Goal: Task Accomplishment & Management: Complete application form

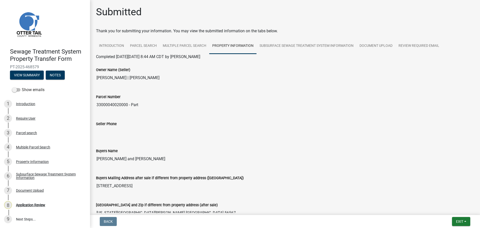
click at [452, 25] on div "Submitted Thank you for submitting your information. You may view the submitted…" at bounding box center [285, 227] width 386 height 442
click at [294, 45] on link "Subsurface Sewage Treatment System Information" at bounding box center [307, 46] width 100 height 16
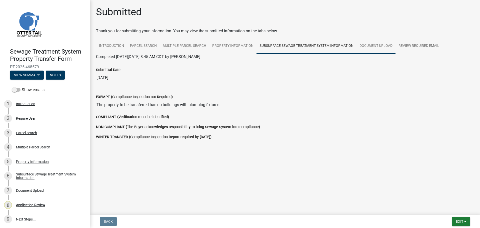
click at [371, 45] on link "Document Upload" at bounding box center [376, 46] width 39 height 16
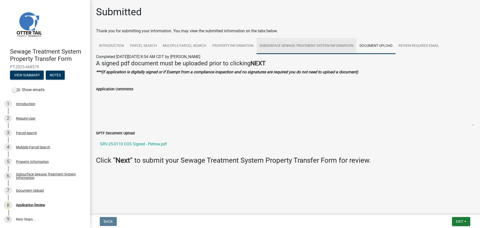
click at [301, 48] on link "Subsurface Sewage Treatment System Information" at bounding box center [307, 46] width 100 height 16
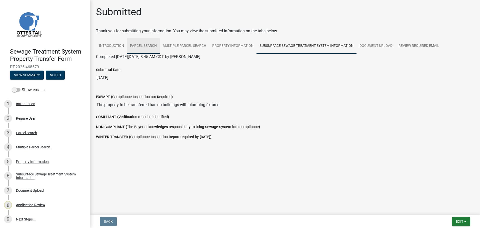
click at [140, 48] on link "Parcel search" at bounding box center [143, 46] width 33 height 16
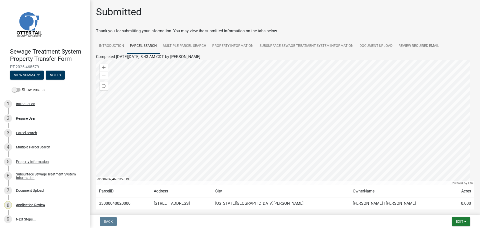
click at [110, 204] on td "33000040020000" at bounding box center [123, 203] width 55 height 12
copy td "33000040020000"
click at [29, 114] on div "2 Require User" at bounding box center [43, 118] width 78 height 8
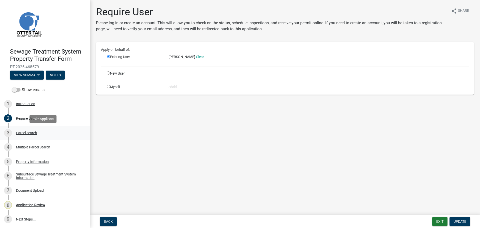
click at [27, 133] on div "Parcel search" at bounding box center [26, 133] width 21 height 4
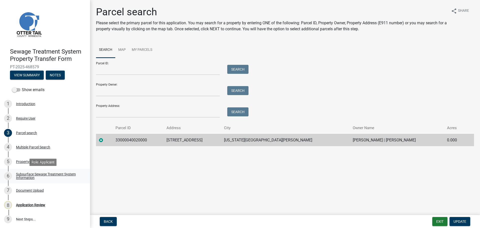
click at [33, 173] on div "Subsurface Sewage Treatment System Information" at bounding box center [49, 175] width 66 height 7
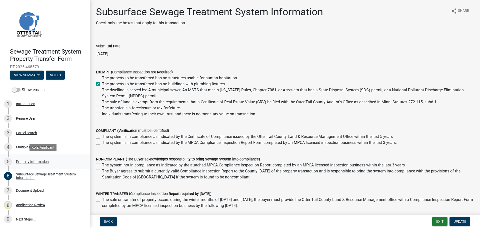
scroll to position [1, 0]
click at [30, 162] on div "Property Information" at bounding box center [32, 161] width 33 height 4
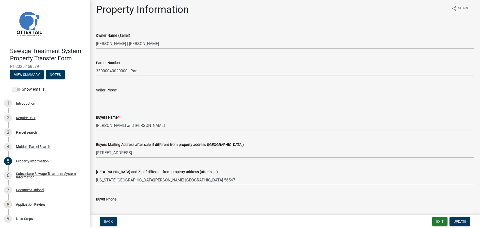
scroll to position [0, 0]
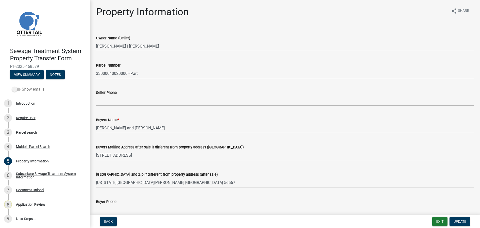
click at [25, 90] on label "Show emails" at bounding box center [28, 89] width 33 height 6
click at [22, 86] on input "Show emails" at bounding box center [22, 86] width 0 height 0
click at [30, 69] on div "Sewage Treatment System Property Transfer Form PT-2025-468579 View Summary Notes" at bounding box center [45, 62] width 82 height 37
click at [29, 76] on button "View Summary" at bounding box center [27, 74] width 34 height 9
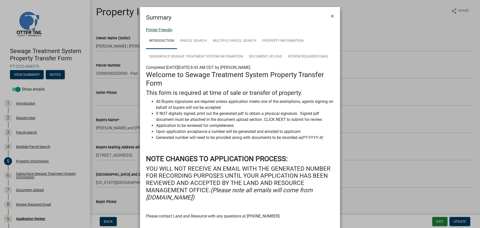
click at [152, 30] on link "Printer Friendly" at bounding box center [159, 30] width 27 height 5
click at [331, 16] on span "×" at bounding box center [332, 16] width 3 height 7
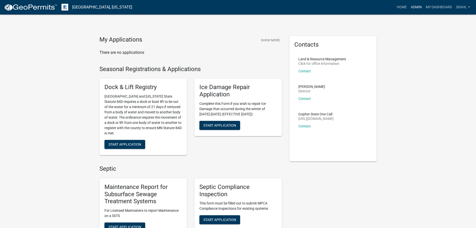
click at [412, 6] on link "Admin" at bounding box center [416, 8] width 15 height 10
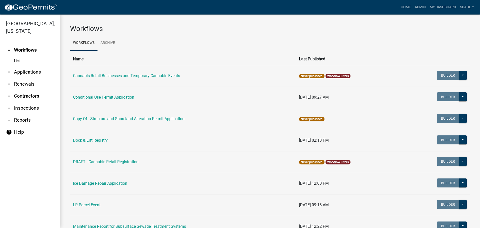
click at [31, 72] on link "arrow_drop_down Applications" at bounding box center [30, 72] width 60 height 12
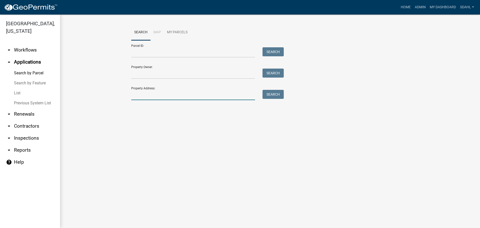
click at [149, 91] on input "Property Address:" at bounding box center [193, 95] width 124 height 10
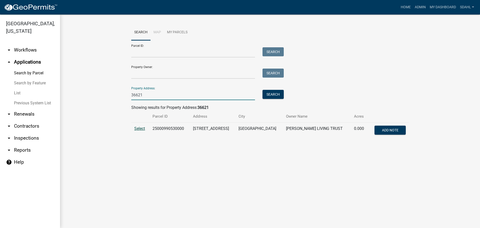
type input "36621"
click at [140, 129] on span "Select" at bounding box center [139, 128] width 11 height 5
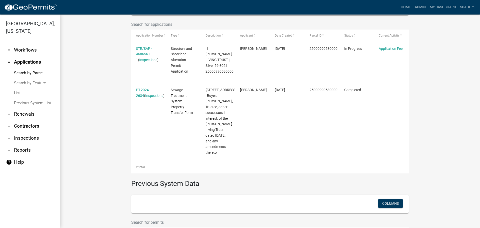
scroll to position [150, 0]
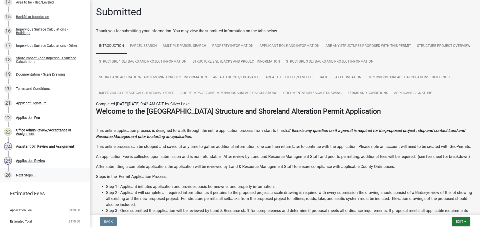
scroll to position [287, 0]
click at [31, 118] on div "Application Fee" at bounding box center [28, 117] width 24 height 4
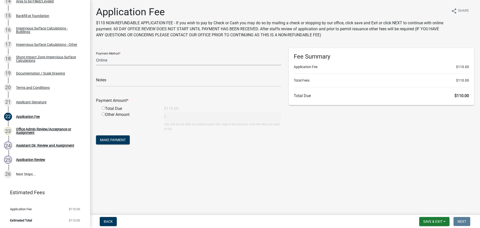
click at [116, 59] on select "Credit Card POS Check Cash Online" at bounding box center [188, 60] width 185 height 10
select select "1: 0"
click at [96, 55] on select "Credit Card POS Check Cash Online" at bounding box center [188, 60] width 185 height 10
click at [117, 84] on input "text" at bounding box center [188, 81] width 185 height 10
type input "16050"
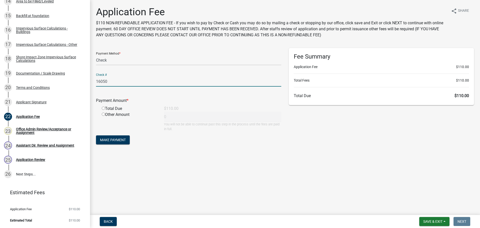
click at [115, 111] on div "Total Due" at bounding box center [129, 109] width 62 height 6
click at [104, 108] on input "radio" at bounding box center [103, 108] width 3 height 3
radio input "true"
type input "110"
click at [135, 81] on input "16050" at bounding box center [188, 81] width 185 height 10
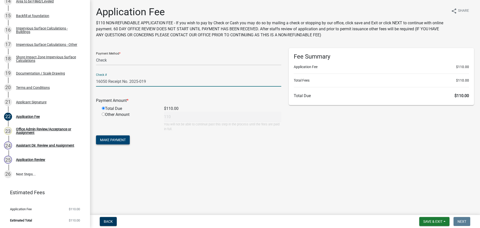
type input "16050 Receipt No. 2025-019"
click at [110, 140] on span "Make Payment" at bounding box center [113, 140] width 26 height 4
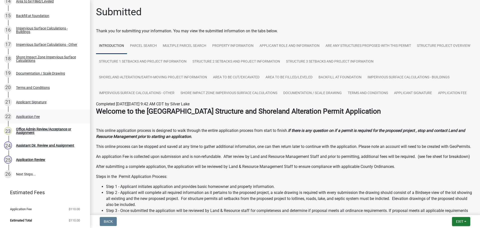
click at [33, 116] on div "Application Fee" at bounding box center [28, 117] width 24 height 4
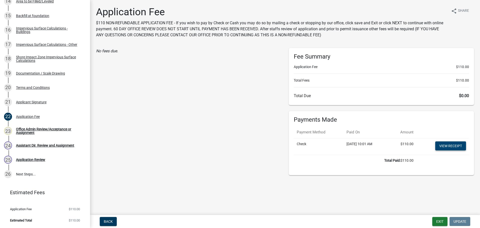
click at [451, 146] on link "View receipt" at bounding box center [450, 145] width 31 height 9
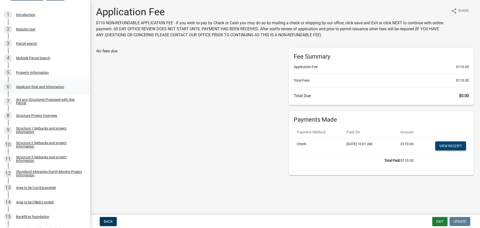
scroll to position [0, 0]
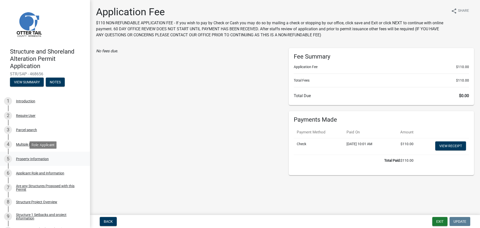
click at [32, 159] on div "Property Information" at bounding box center [32, 159] width 33 height 4
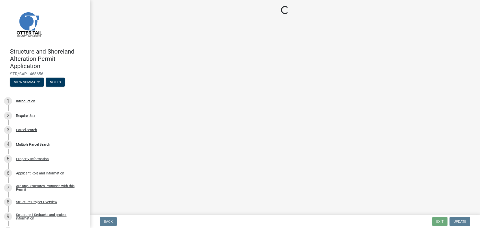
select select "1e0ddbda-1f2c-411b-be3e-0c09b9907c60"
select select "536c2d30-81d9-41b4-a753-c6560d717c74"
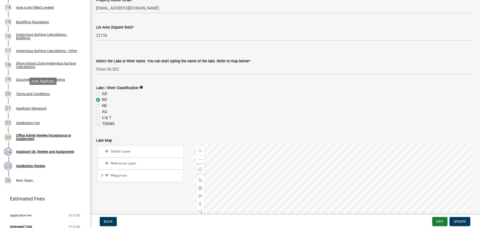
scroll to position [287, 0]
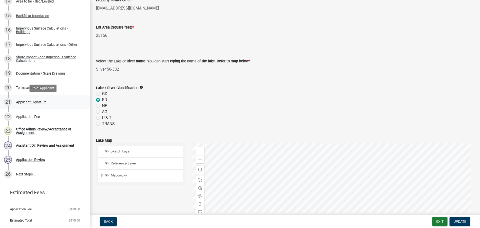
click at [40, 103] on div "Applicant Signature" at bounding box center [31, 102] width 31 height 4
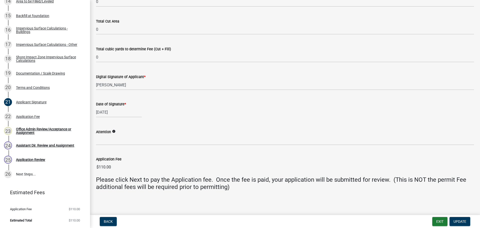
scroll to position [82, 0]
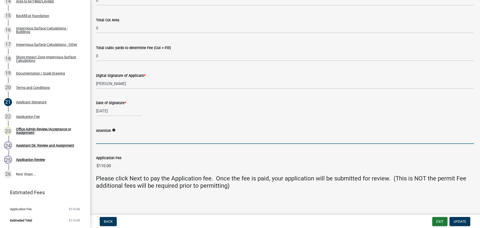
click at [120, 139] on input "Attention" at bounding box center [285, 139] width 378 height 10
type input "Sheila"
click at [252, 206] on main "Applicant Signature Fees are based off of the total sq. footage and earth-movin…" at bounding box center [285, 106] width 390 height 213
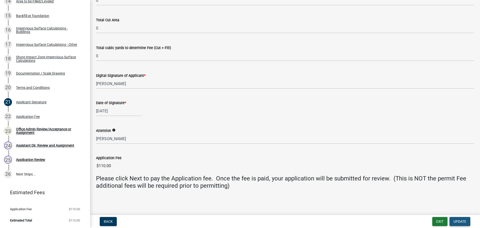
click at [462, 220] on span "Update" at bounding box center [460, 221] width 13 height 4
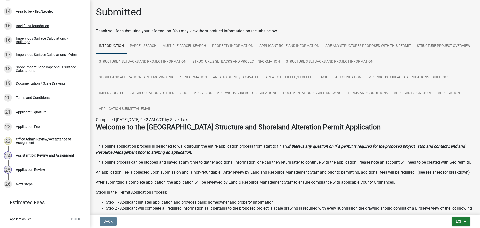
scroll to position [297, 0]
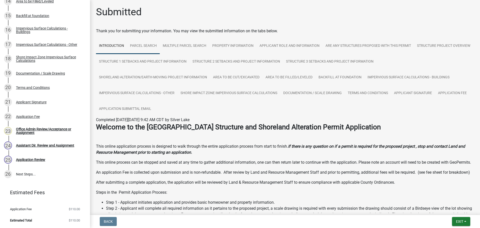
click at [154, 47] on link "Parcel search" at bounding box center [143, 46] width 33 height 16
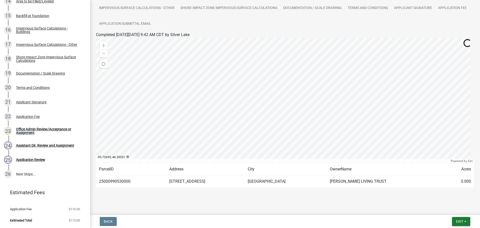
scroll to position [89, 0]
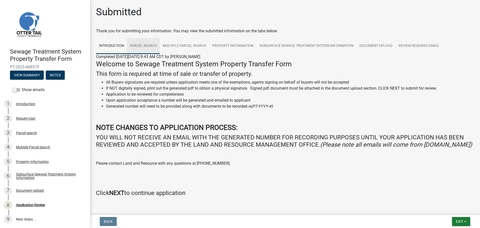
click at [148, 47] on link "Parcel search" at bounding box center [143, 46] width 33 height 16
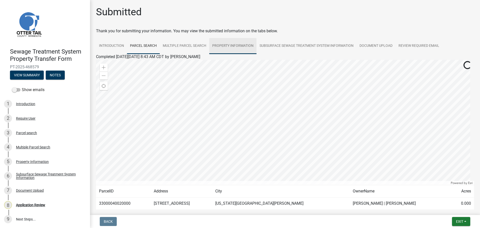
click at [239, 48] on link "Property Information" at bounding box center [232, 46] width 47 height 16
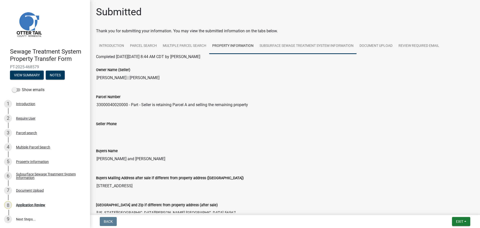
click at [314, 49] on link "Subsurface Sewage Treatment System Information" at bounding box center [307, 46] width 100 height 16
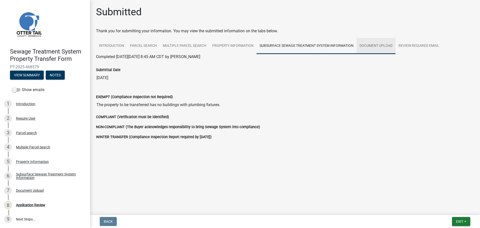
click at [374, 46] on link "Document Upload" at bounding box center [376, 46] width 39 height 16
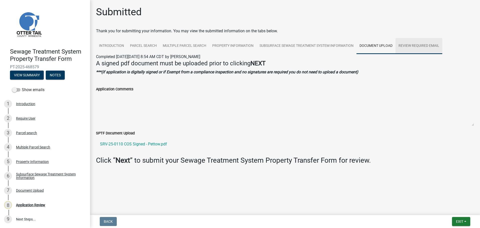
click at [411, 48] on link "Review Required Email" at bounding box center [419, 46] width 47 height 16
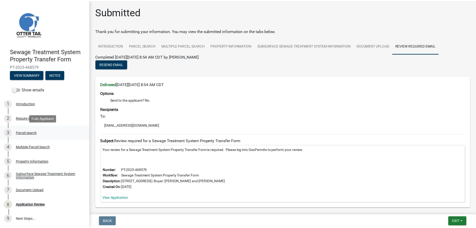
scroll to position [1, 0]
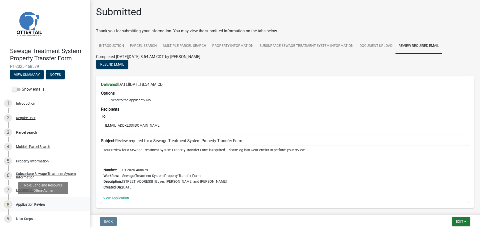
click at [28, 205] on div "Application Review" at bounding box center [30, 205] width 29 height 4
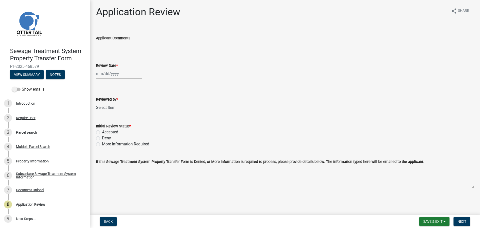
click at [116, 74] on div at bounding box center [119, 74] width 46 height 10
select select "8"
select select "2025"
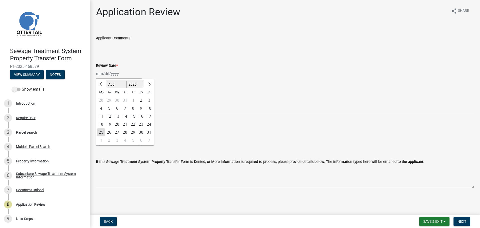
drag, startPoint x: 99, startPoint y: 130, endPoint x: 102, endPoint y: 123, distance: 7.4
click at [99, 130] on div "25" at bounding box center [101, 132] width 8 height 8
type input "[DATE]"
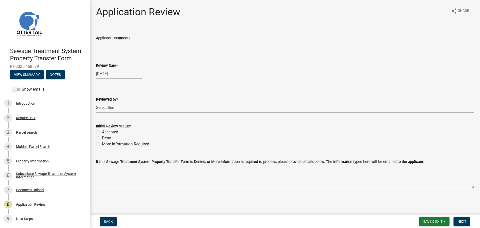
click at [107, 109] on select "Select Item... Alexis Newark Amy Busko Andrea Perales Brittany Tollefson Christ…" at bounding box center [285, 107] width 378 height 10
click at [96, 102] on select "Select Item... Alexis Newark Amy Busko Andrea Perales Brittany Tollefson Christ…" at bounding box center [285, 107] width 378 height 10
select select "67745ee8-7159-4960-80f9-a638286b467c"
click at [115, 130] on label "Accepted" at bounding box center [110, 132] width 16 height 6
click at [105, 130] on input "Accepted" at bounding box center [103, 130] width 3 height 3
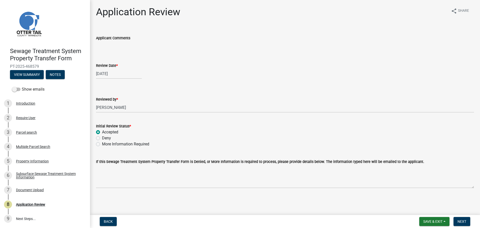
radio input "true"
click at [466, 221] on span "Next" at bounding box center [462, 221] width 9 height 4
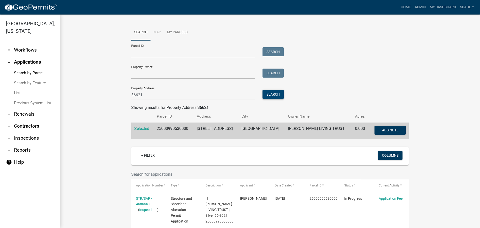
click at [273, 93] on button "Search" at bounding box center [273, 94] width 21 height 9
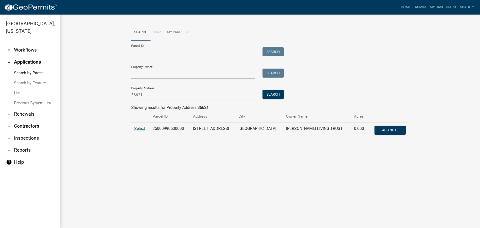
click at [142, 129] on span "Select" at bounding box center [139, 128] width 11 height 5
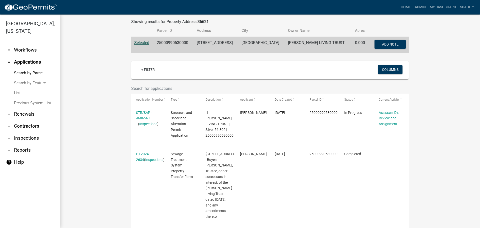
scroll to position [100, 0]
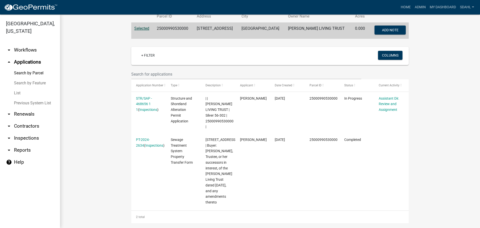
drag, startPoint x: 141, startPoint y: 103, endPoint x: 116, endPoint y: 78, distance: 35.4
click at [116, 78] on wm-workflow-application-search-view "Search Map My Parcels Parcel ID: Search Property Owner: Search Property Address…" at bounding box center [270, 119] width 400 height 390
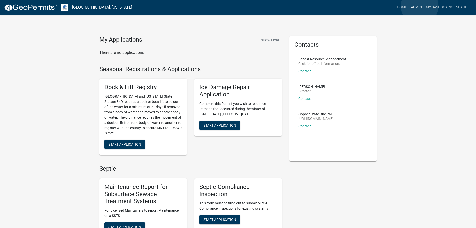
click at [420, 6] on link "Admin" at bounding box center [416, 8] width 15 height 10
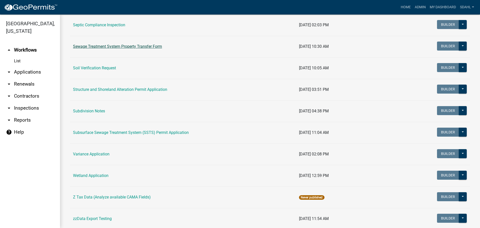
scroll to position [300, 0]
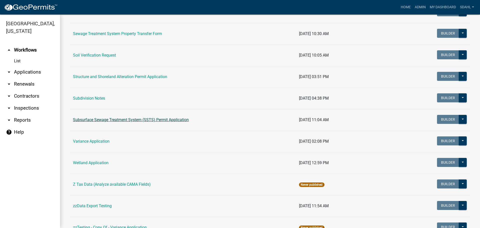
click at [127, 119] on link "Subsurface Sewage Treatment System (SSTS) Permit Application" at bounding box center [131, 119] width 116 height 5
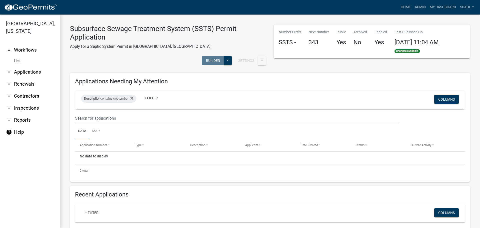
select select "3: 100"
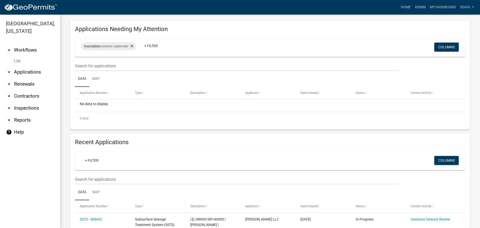
scroll to position [50, 0]
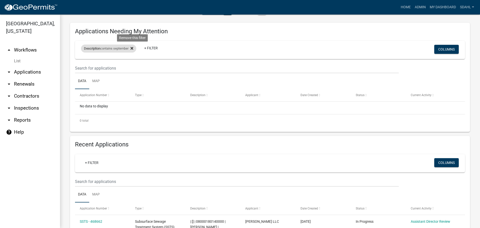
click at [133, 49] on icon at bounding box center [132, 48] width 3 height 3
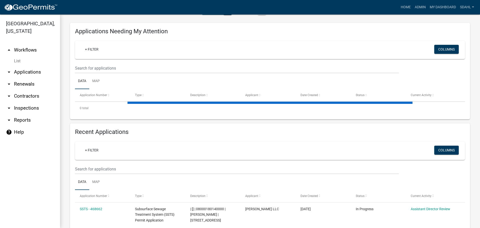
select select "1: 25"
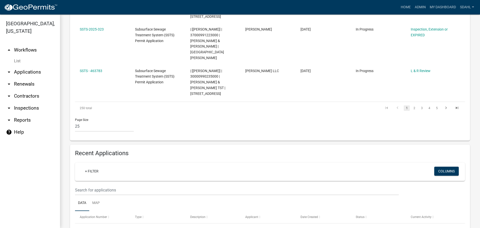
scroll to position [925, 0]
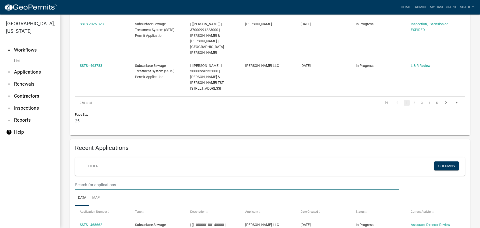
click at [120, 180] on input "text" at bounding box center [237, 185] width 324 height 10
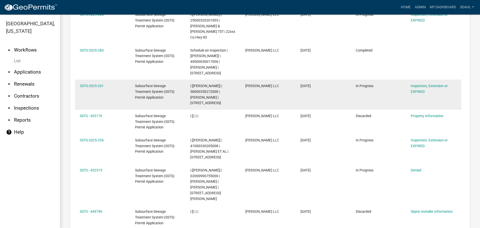
scroll to position [1700, 0]
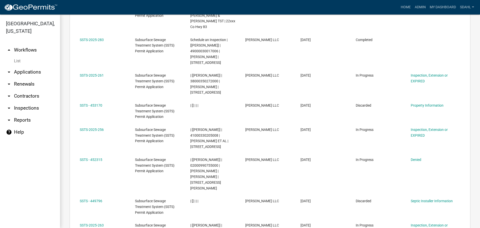
type input "roisum"
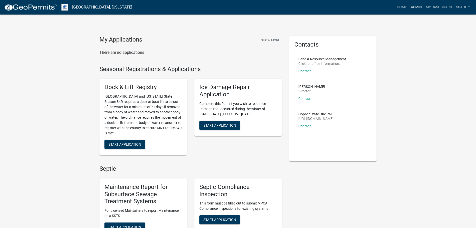
click at [414, 7] on link "Admin" at bounding box center [416, 8] width 15 height 10
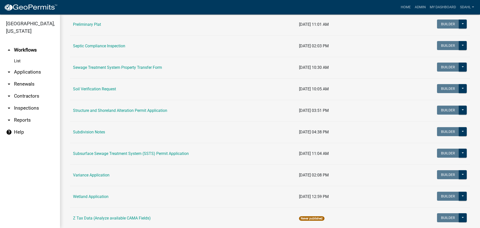
scroll to position [275, 0]
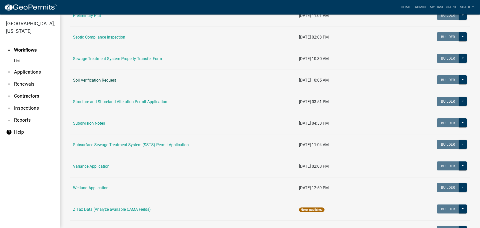
click at [102, 78] on link "Soil Verification Request" at bounding box center [94, 80] width 43 height 5
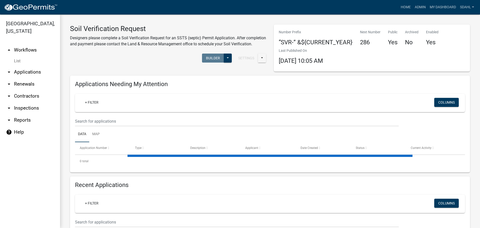
select select "3: 100"
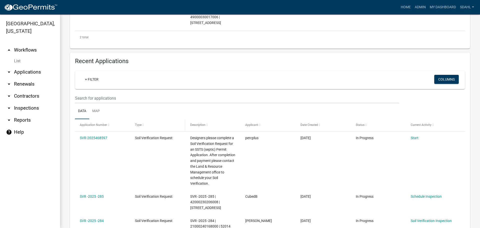
scroll to position [175, 0]
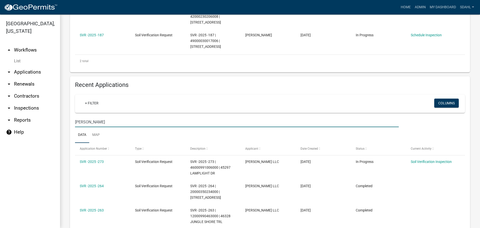
scroll to position [125, 0]
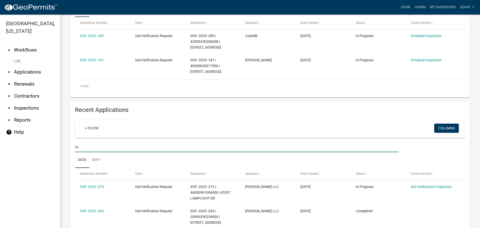
type input "r"
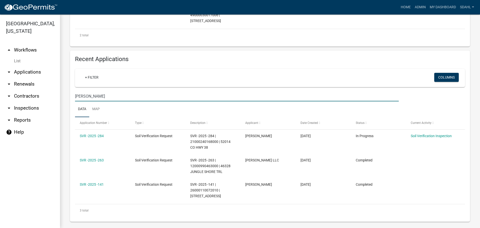
scroll to position [180, 0]
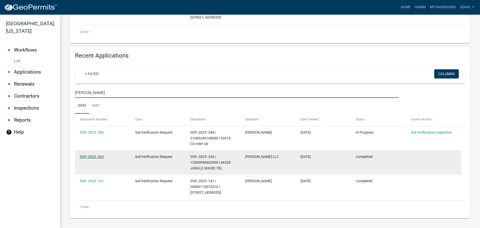
type input "swenson"
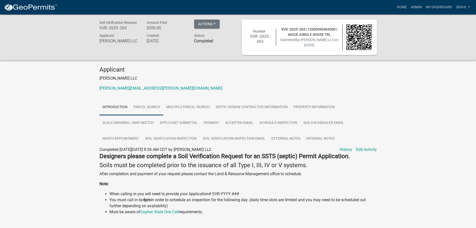
click at [147, 108] on link "Parcel search" at bounding box center [147, 107] width 33 height 16
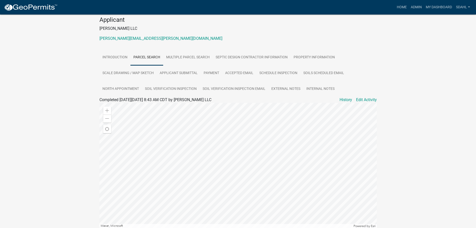
scroll to position [99, 0]
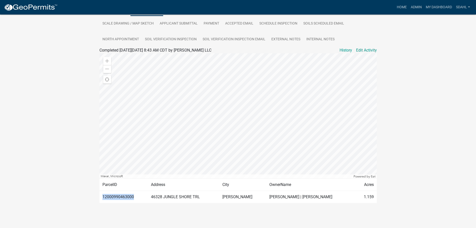
drag, startPoint x: 135, startPoint y: 198, endPoint x: 102, endPoint y: 199, distance: 32.8
click at [102, 199] on td "12000990463000" at bounding box center [124, 197] width 49 height 12
copy td "12000990463000"
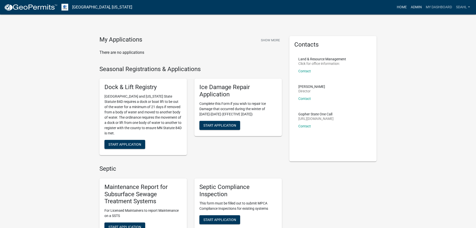
drag, startPoint x: 411, startPoint y: 5, endPoint x: 407, endPoint y: 9, distance: 6.4
click at [411, 5] on link "Admin" at bounding box center [416, 8] width 15 height 10
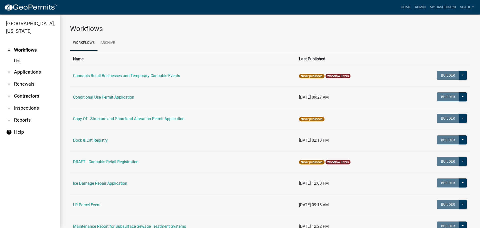
click at [14, 72] on link "arrow_drop_down Applications" at bounding box center [30, 72] width 60 height 12
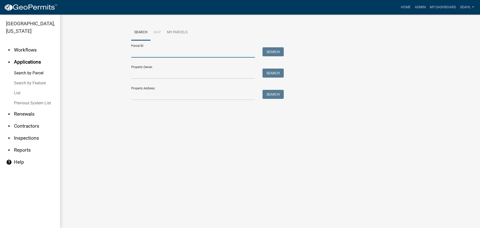
click at [164, 49] on input "Parcel ID:" at bounding box center [193, 52] width 124 height 10
paste input "12000990463000"
type input "12000990463000"
click at [275, 48] on button "Search" at bounding box center [273, 51] width 21 height 9
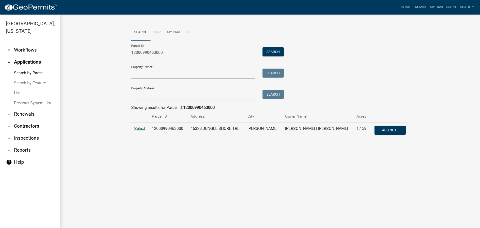
click at [143, 128] on span "Select" at bounding box center [139, 128] width 11 height 5
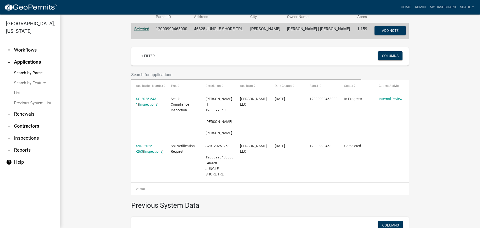
scroll to position [88, 0]
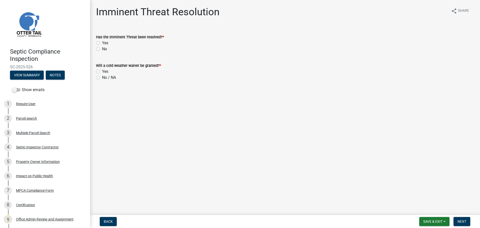
scroll to position [87, 0]
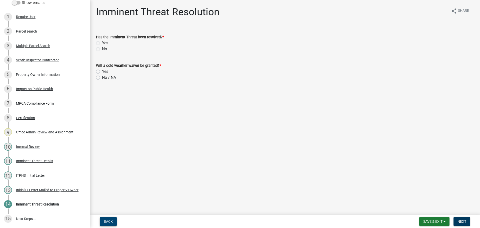
click at [101, 220] on button "Back" at bounding box center [108, 221] width 17 height 9
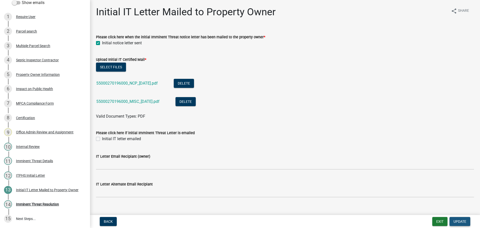
click at [459, 219] on button "Update" at bounding box center [460, 221] width 21 height 9
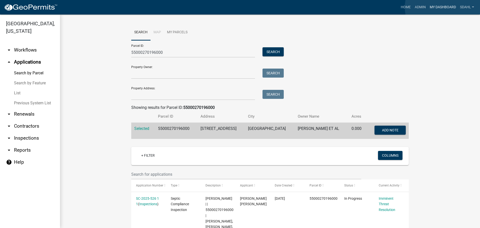
click at [443, 7] on link "My Dashboard" at bounding box center [443, 8] width 30 height 10
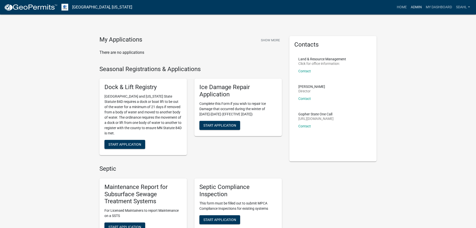
click at [415, 6] on link "Admin" at bounding box center [416, 8] width 15 height 10
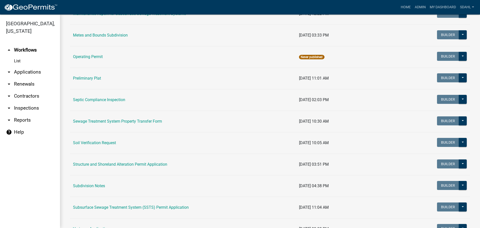
scroll to position [225, 0]
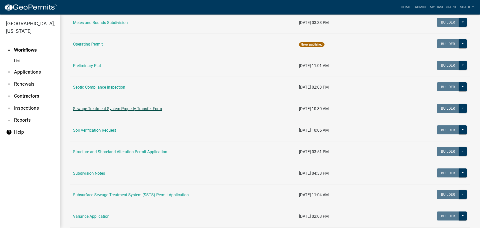
click at [156, 109] on link "Sewage Treatment System Property Transfer Form" at bounding box center [117, 108] width 89 height 5
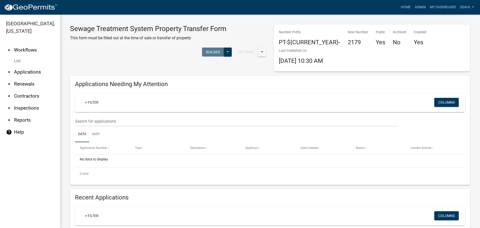
select select "3: 100"
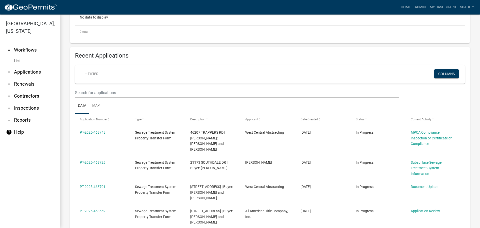
scroll to position [150, 0]
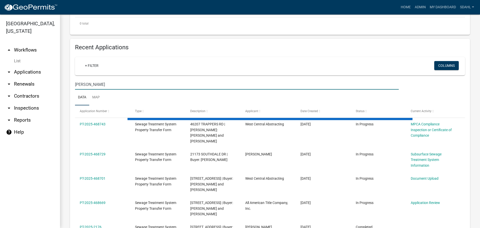
scroll to position [80, 0]
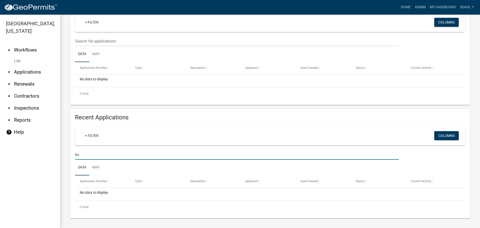
type input "k"
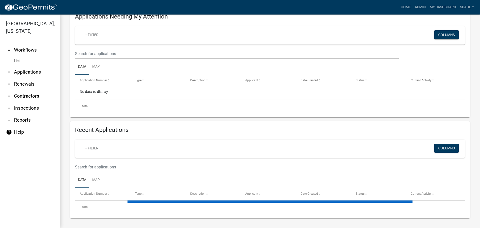
select select "3: 100"
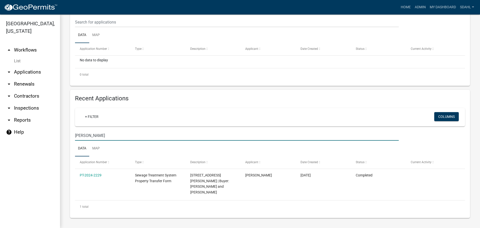
scroll to position [93, 0]
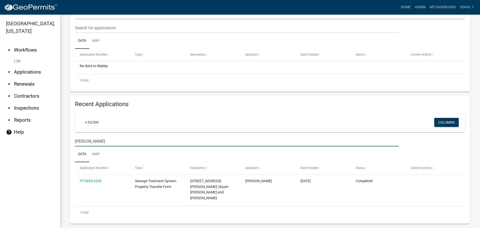
type input "belinda"
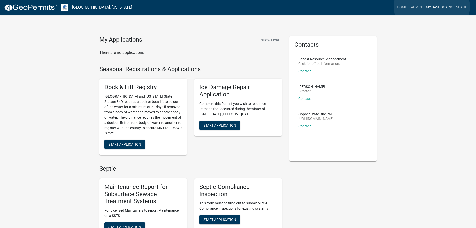
click at [432, 7] on link "My Dashboard" at bounding box center [439, 8] width 30 height 10
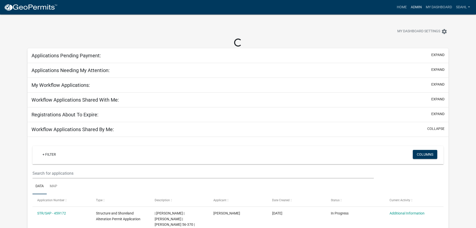
click at [416, 7] on link "Admin" at bounding box center [416, 8] width 15 height 10
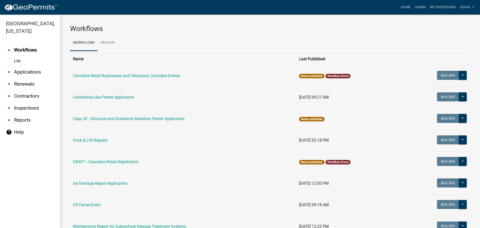
click at [30, 74] on link "arrow_drop_down Applications" at bounding box center [30, 72] width 60 height 12
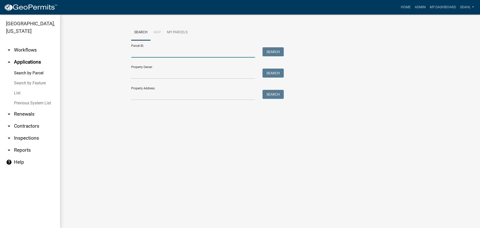
click at [164, 53] on input "Parcel ID:" at bounding box center [193, 52] width 124 height 10
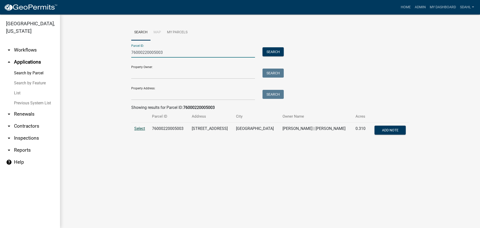
type input "76000220005003"
click at [138, 130] on span "Select" at bounding box center [139, 128] width 11 height 5
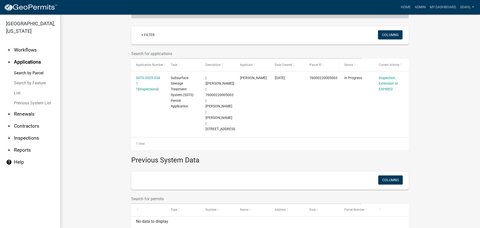
scroll to position [125, 0]
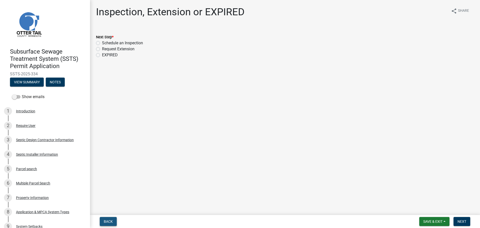
click at [109, 222] on span "Back" at bounding box center [108, 221] width 9 height 4
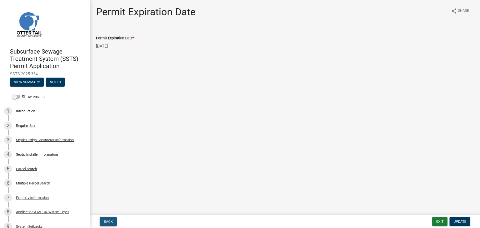
click at [109, 222] on span "Back" at bounding box center [108, 221] width 9 height 4
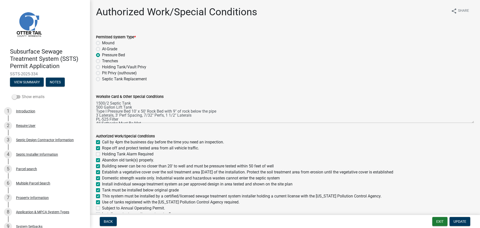
click at [35, 96] on label "Show emails" at bounding box center [28, 97] width 33 height 6
click at [22, 94] on input "Show emails" at bounding box center [22, 94] width 0 height 0
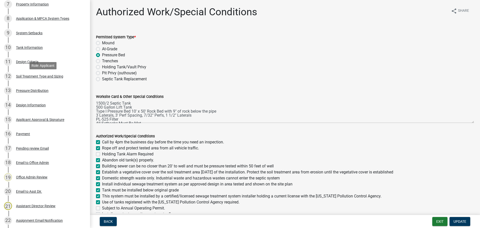
scroll to position [200, 0]
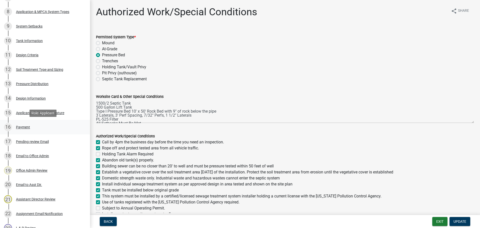
click at [22, 128] on div "Payment" at bounding box center [23, 127] width 14 height 4
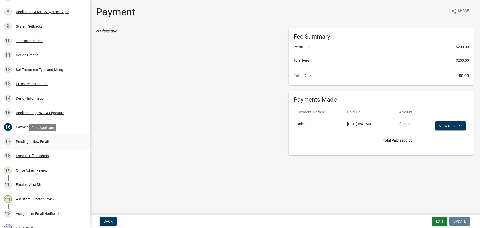
click at [33, 143] on div "Pending review Email" at bounding box center [32, 142] width 33 height 4
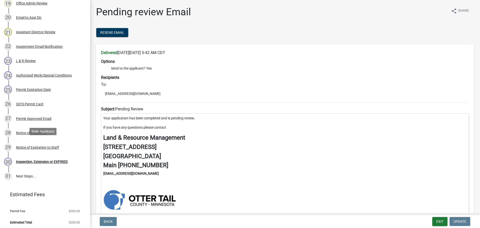
scroll to position [369, 0]
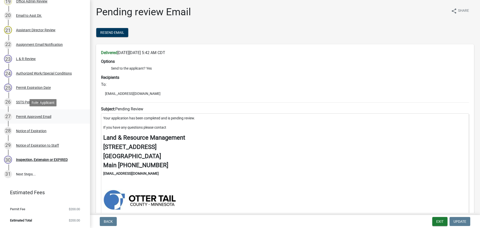
click at [33, 116] on div "Permit Approved Email" at bounding box center [33, 117] width 35 height 4
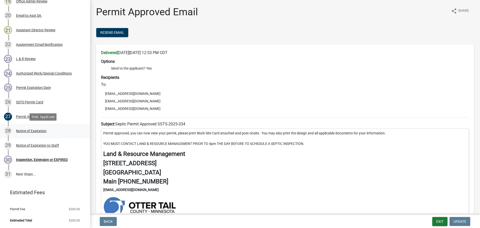
click at [38, 132] on div "Notice of Expiration" at bounding box center [31, 131] width 31 height 4
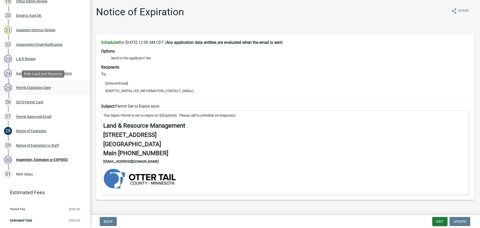
click at [39, 86] on div "Permit Expiration Date" at bounding box center [33, 88] width 35 height 4
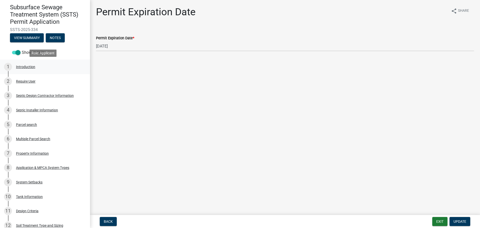
scroll to position [44, 0]
click at [30, 81] on div "Require User" at bounding box center [26, 82] width 20 height 4
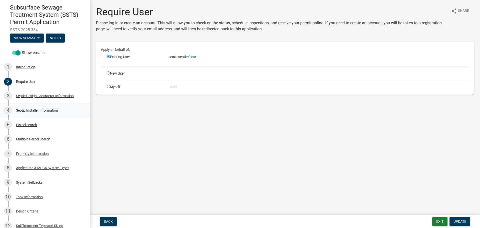
click at [39, 111] on div "Septic Installer Information" at bounding box center [37, 111] width 42 height 4
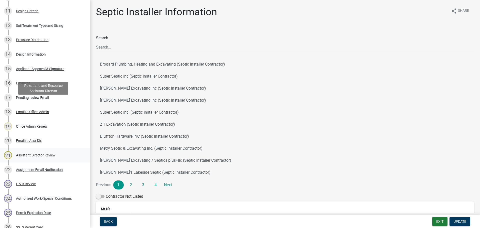
scroll to position [369, 0]
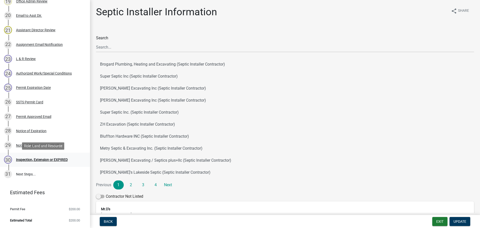
click at [48, 158] on div "Inspection, Extension or EXPIRED" at bounding box center [42, 160] width 52 height 4
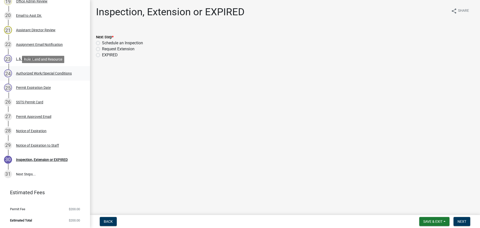
click at [47, 75] on div "Authorized Work/Special Conditions" at bounding box center [44, 74] width 56 height 4
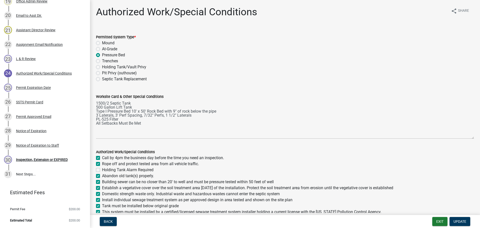
drag, startPoint x: 469, startPoint y: 122, endPoint x: 468, endPoint y: 138, distance: 15.8
click at [468, 138] on textarea "1500/2 Septic Tank 500 Gallon Lift Tank Type I Pressure Bed 10' x 50' Rock Bed …" at bounding box center [285, 119] width 378 height 39
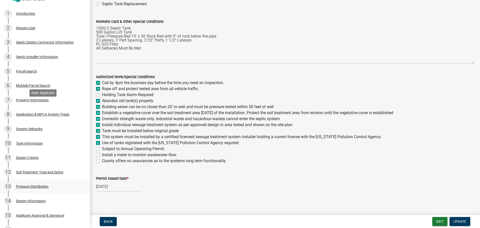
scroll to position [69, 0]
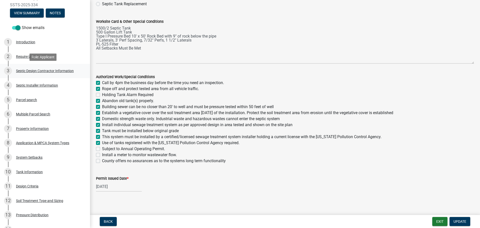
click at [41, 70] on div "Septic Design Contractor Information" at bounding box center [45, 71] width 58 height 4
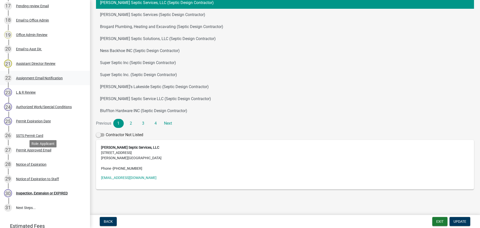
scroll to position [344, 0]
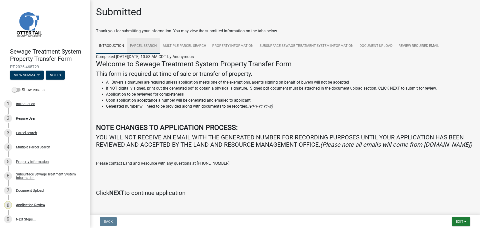
click at [148, 46] on link "Parcel search" at bounding box center [143, 46] width 33 height 16
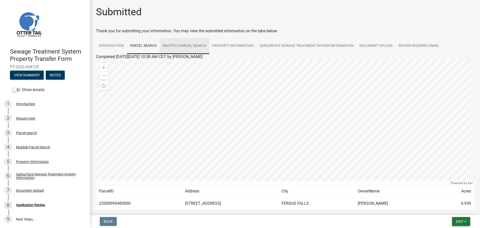
click at [181, 46] on link "Multiple Parcel Search" at bounding box center [185, 46] width 50 height 16
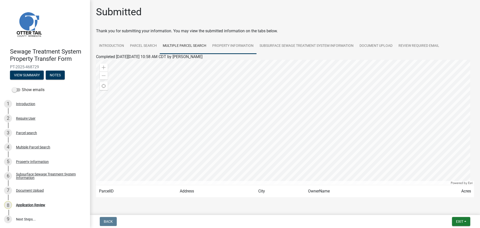
click at [243, 45] on link "Property Information" at bounding box center [232, 46] width 47 height 16
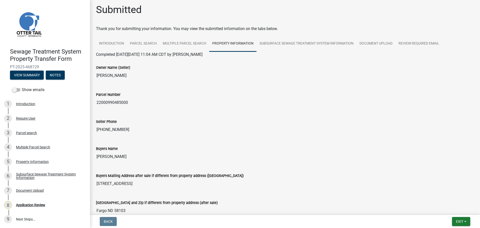
scroll to position [1, 0]
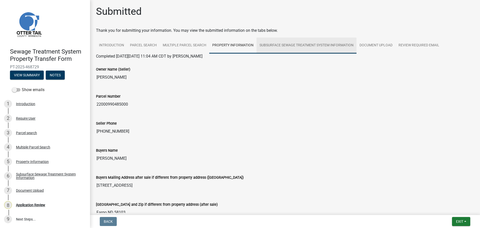
click at [286, 48] on link "Subsurface Sewage Treatment System Information" at bounding box center [307, 46] width 100 height 16
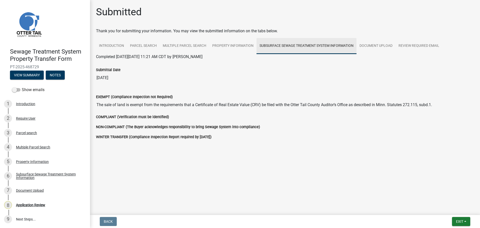
scroll to position [0, 0]
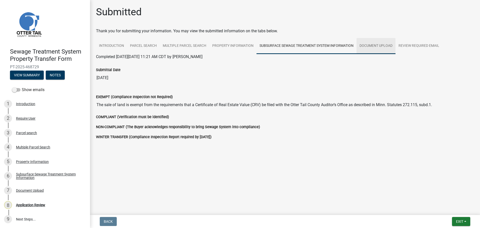
click at [372, 46] on link "Document Upload" at bounding box center [376, 46] width 39 height 16
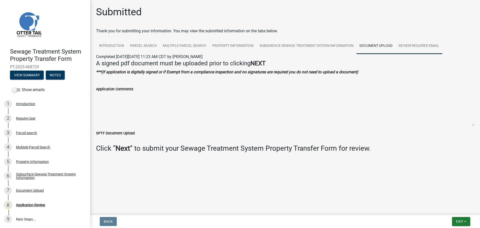
click at [421, 46] on link "Review Required Email" at bounding box center [419, 46] width 47 height 16
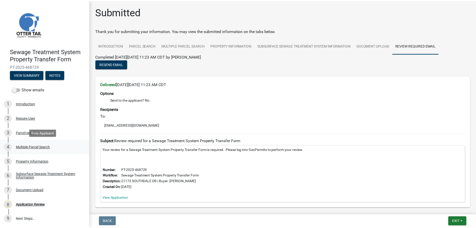
scroll to position [1, 0]
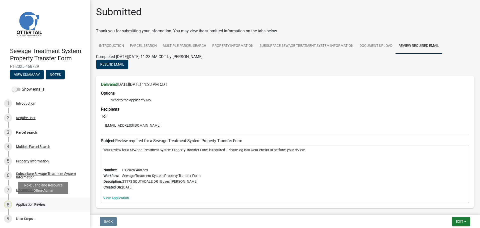
click at [36, 203] on div "Application Review" at bounding box center [30, 205] width 29 height 4
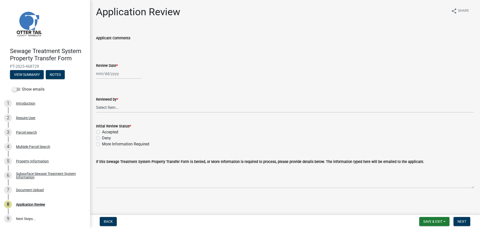
select select "8"
select select "2025"
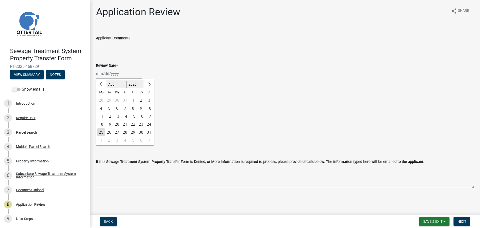
click at [104, 72] on div "Jan Feb Mar Apr May Jun Jul Aug Sep Oct Nov Dec 1525 1526 1527 1528 1529 1530 1…" at bounding box center [119, 74] width 46 height 10
drag, startPoint x: 102, startPoint y: 133, endPoint x: 100, endPoint y: 129, distance: 3.9
click at [102, 133] on div "25" at bounding box center [101, 132] width 8 height 8
type input "08/25/2025"
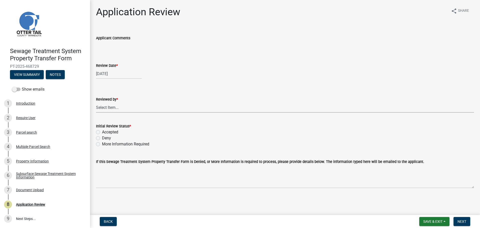
click at [107, 108] on select "Select Item... Alexis Newark Amy Busko Andrea Perales Brittany Tollefson Christ…" at bounding box center [285, 107] width 378 height 10
click at [96, 102] on select "Select Item... Alexis Newark Amy Busko Andrea Perales Brittany Tollefson Christ…" at bounding box center [285, 107] width 378 height 10
select select "67745ee8-7159-4960-80f9-a638286b467c"
click at [113, 132] on label "Accepted" at bounding box center [110, 132] width 16 height 6
click at [105, 132] on input "Accepted" at bounding box center [103, 130] width 3 height 3
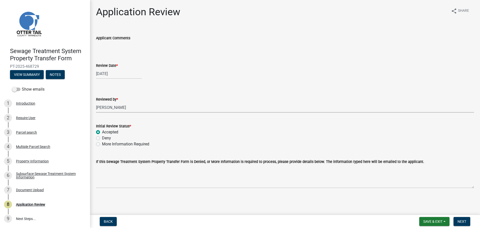
radio input "true"
click at [463, 221] on span "Next" at bounding box center [462, 221] width 9 height 4
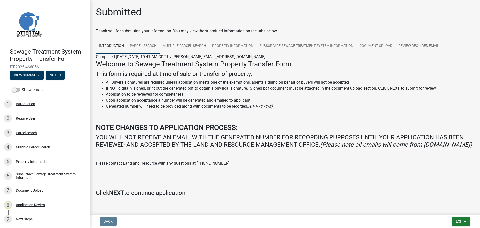
click at [150, 46] on link "Parcel search" at bounding box center [143, 46] width 33 height 16
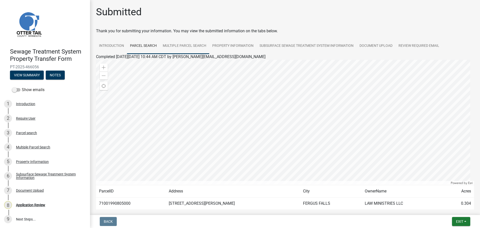
click at [185, 47] on link "Multiple Parcel Search" at bounding box center [185, 46] width 50 height 16
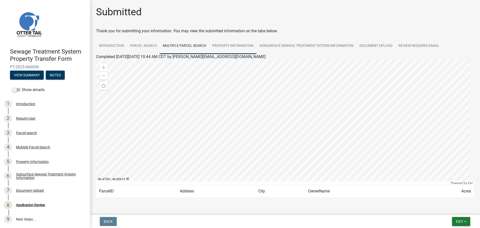
click at [234, 48] on link "Property Information" at bounding box center [232, 46] width 47 height 16
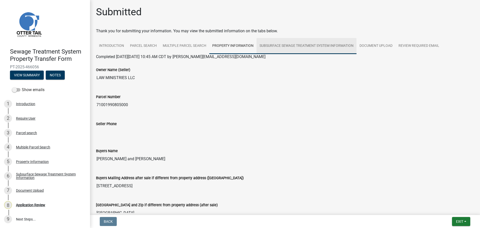
click at [326, 44] on link "Subsurface Sewage Treatment System Information" at bounding box center [307, 46] width 100 height 16
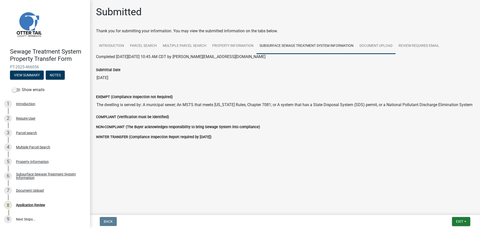
click at [386, 48] on link "Document Upload" at bounding box center [376, 46] width 39 height 16
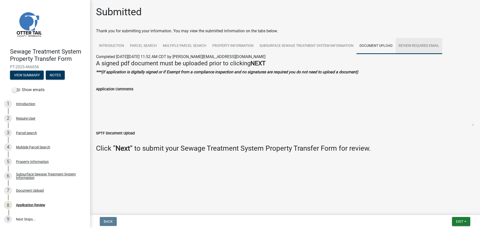
click at [416, 45] on link "Review Required Email" at bounding box center [419, 46] width 47 height 16
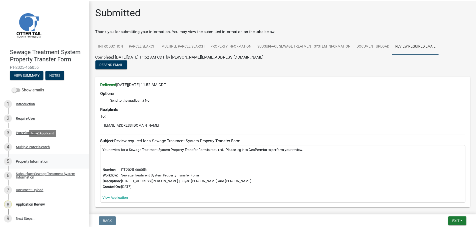
scroll to position [1, 0]
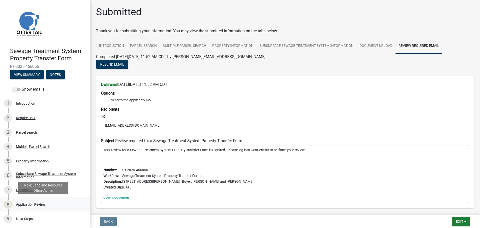
click at [28, 205] on div "Application Review" at bounding box center [30, 205] width 29 height 4
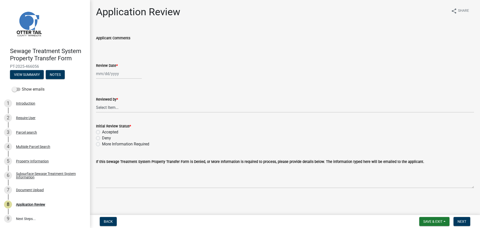
click at [119, 74] on div at bounding box center [119, 74] width 46 height 10
select select "8"
select select "2025"
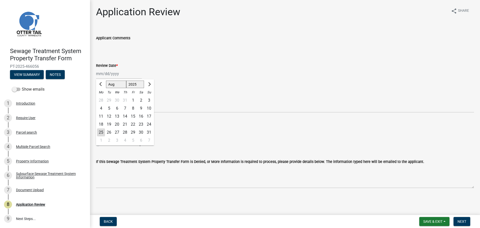
click at [101, 131] on div "25" at bounding box center [101, 132] width 8 height 8
type input "[DATE]"
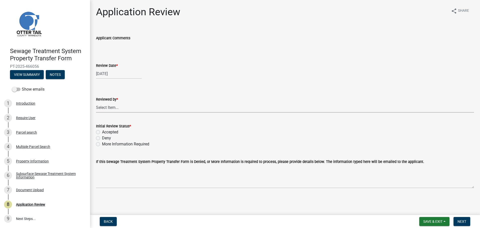
click at [115, 106] on select "Select Item... Alexis Newark Amy Busko Andrea Perales Brittany Tollefson Christ…" at bounding box center [285, 107] width 378 height 10
click at [96, 102] on select "Select Item... Alexis Newark Amy Busko Andrea Perales Brittany Tollefson Christ…" at bounding box center [285, 107] width 378 height 10
select select "67745ee8-7159-4960-80f9-a638286b467c"
click at [111, 131] on label "Accepted" at bounding box center [110, 132] width 16 height 6
click at [105, 131] on input "Accepted" at bounding box center [103, 130] width 3 height 3
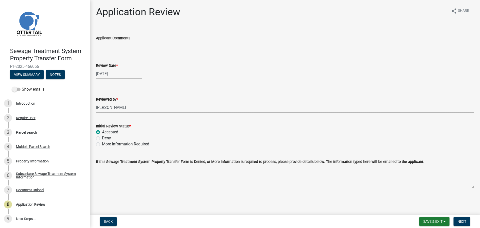
radio input "true"
click at [463, 221] on span "Next" at bounding box center [462, 221] width 9 height 4
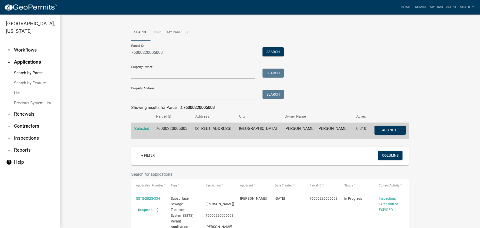
scroll to position [125, 0]
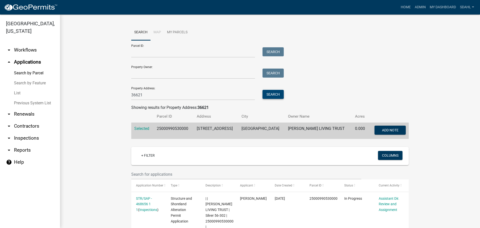
click at [269, 95] on button "Search" at bounding box center [273, 94] width 21 height 9
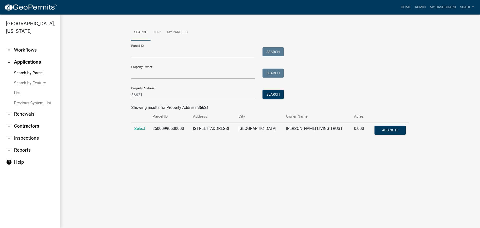
click at [176, 130] on td "25000990530000" at bounding box center [170, 131] width 41 height 17
copy td "25000990530000"
drag, startPoint x: 150, startPoint y: 97, endPoint x: 126, endPoint y: 99, distance: 24.1
click at [126, 99] on wm-workflow-application-search-view "Search Map My Parcels Parcel ID: Search Property Owner: Search Property Address…" at bounding box center [270, 84] width 400 height 118
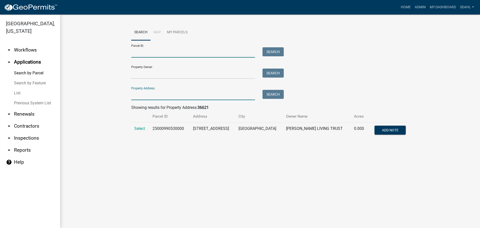
click at [156, 52] on input "Parcel ID:" at bounding box center [193, 52] width 124 height 10
paste input "25000990530000"
type input "25000990530000"
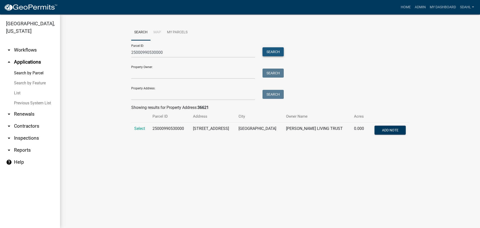
click at [271, 52] on button "Search" at bounding box center [273, 51] width 21 height 9
click at [140, 128] on span "Select" at bounding box center [139, 128] width 11 height 5
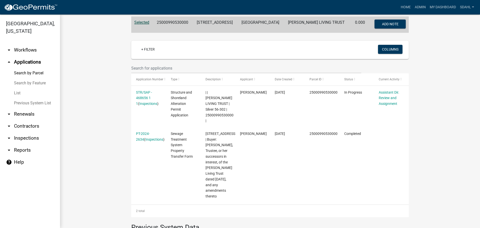
scroll to position [125, 0]
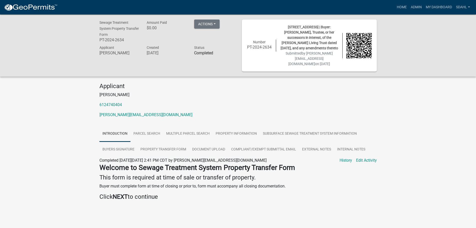
scroll to position [15, 0]
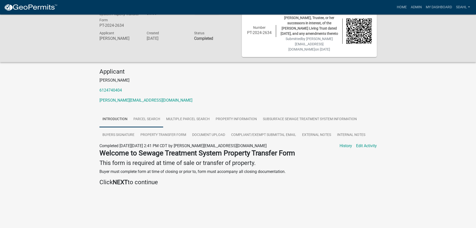
click at [153, 119] on link "Parcel search" at bounding box center [147, 119] width 33 height 16
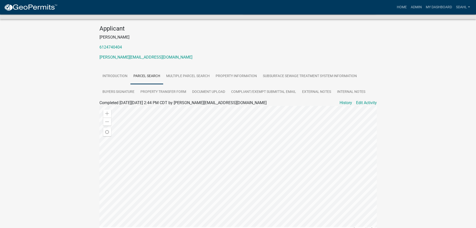
scroll to position [0, 0]
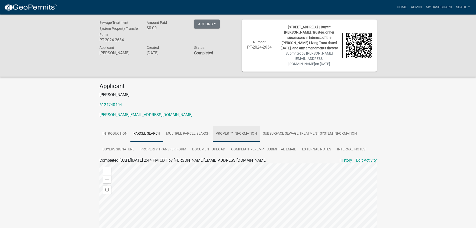
click at [225, 134] on link "Property Information" at bounding box center [236, 134] width 47 height 16
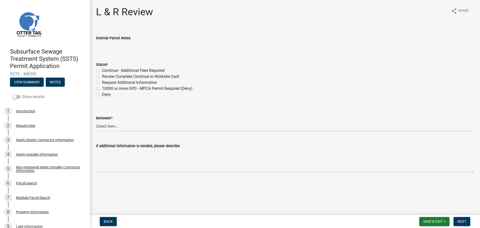
click at [29, 95] on label "Show emails" at bounding box center [28, 97] width 33 height 6
click at [22, 94] on input "Show emails" at bounding box center [22, 94] width 0 height 0
click at [29, 82] on button "View Summary" at bounding box center [27, 82] width 34 height 9
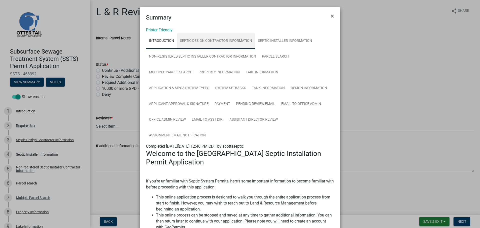
click at [217, 43] on link "Septic Design Contractor Information" at bounding box center [216, 41] width 78 height 16
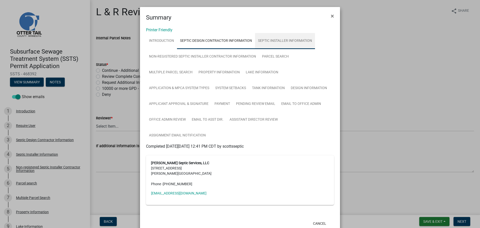
click at [267, 40] on link "Septic Installer Information" at bounding box center [285, 41] width 60 height 16
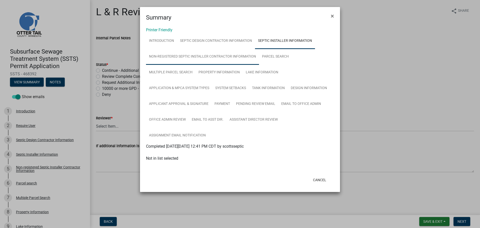
click at [183, 58] on link "Non-registered Septic Installer Contractor Information" at bounding box center [202, 57] width 113 height 16
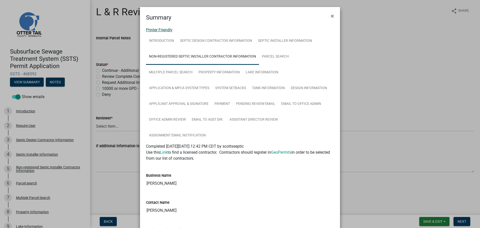
click at [168, 29] on link "Printer Friendly" at bounding box center [159, 30] width 27 height 5
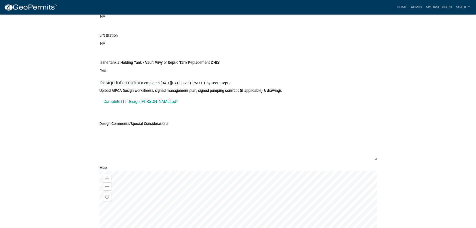
scroll to position [2125, 0]
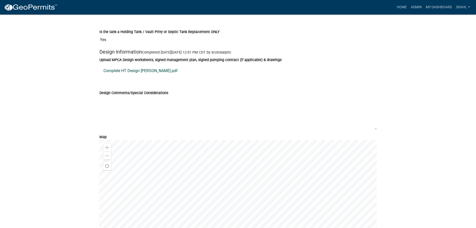
click at [151, 77] on link "Complete HT Design [PERSON_NAME].pdf" at bounding box center [239, 71] width 278 height 12
